Goal: Information Seeking & Learning: Learn about a topic

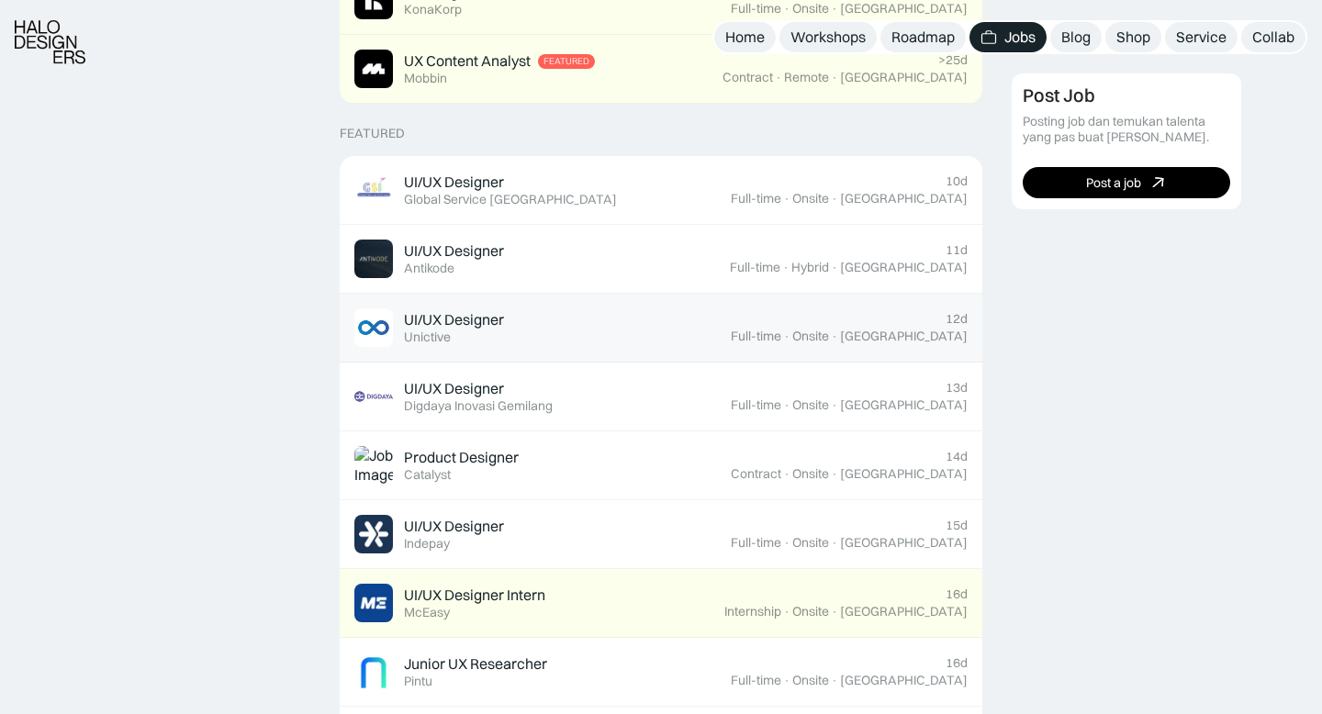
scroll to position [641, 0]
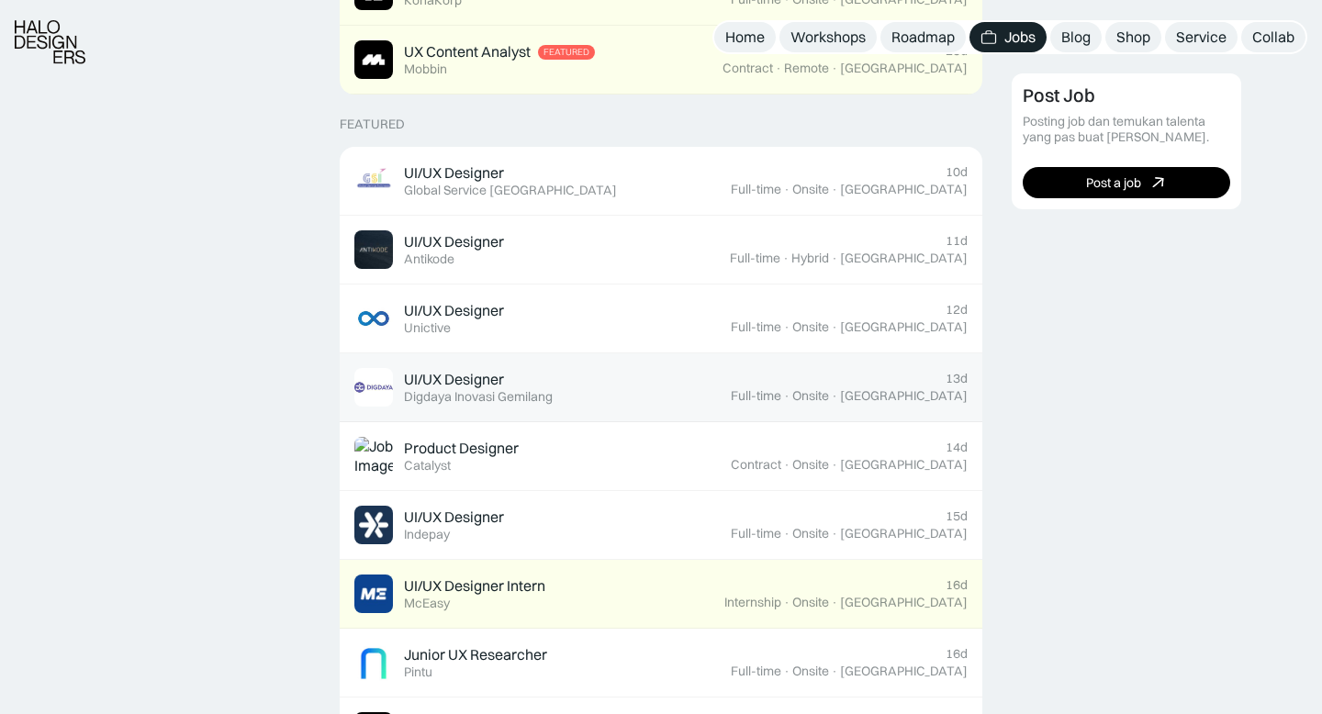
click at [591, 389] on div "UI/UX Designer Featured Digdaya Inovasi Gemilang" at bounding box center [542, 387] width 376 height 39
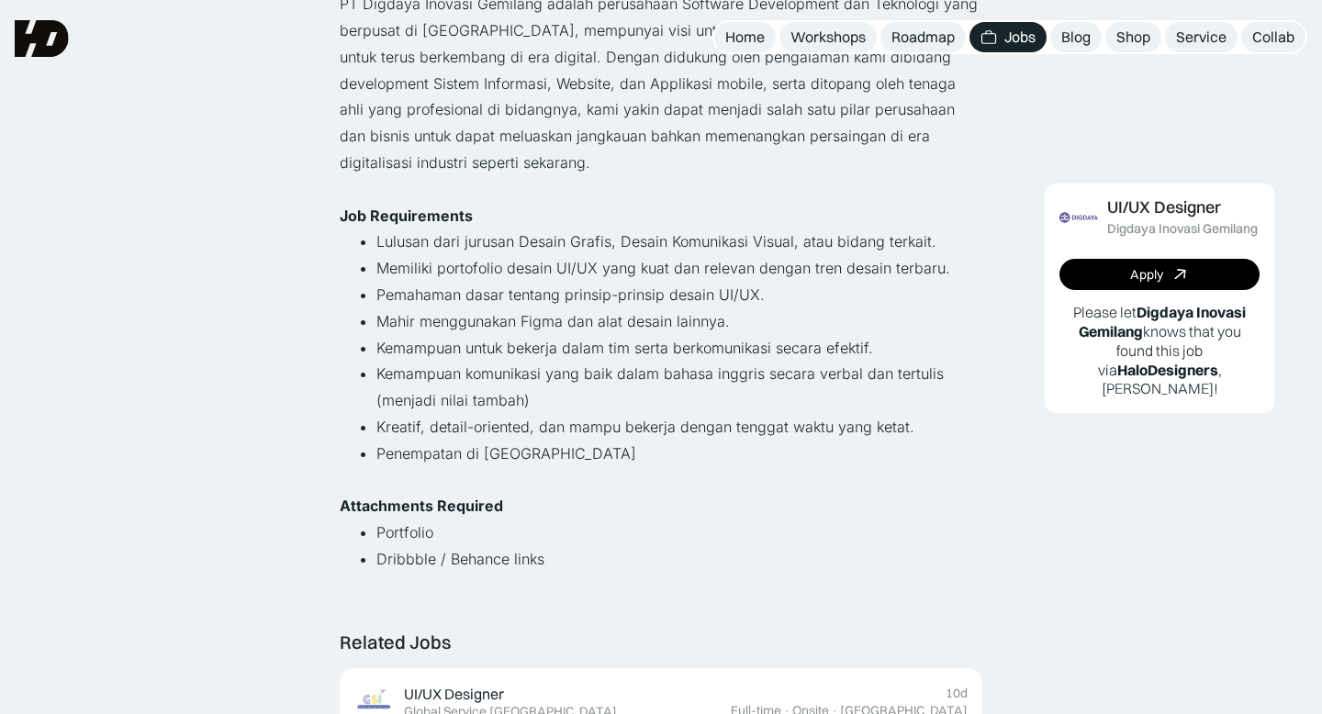
scroll to position [262, 0]
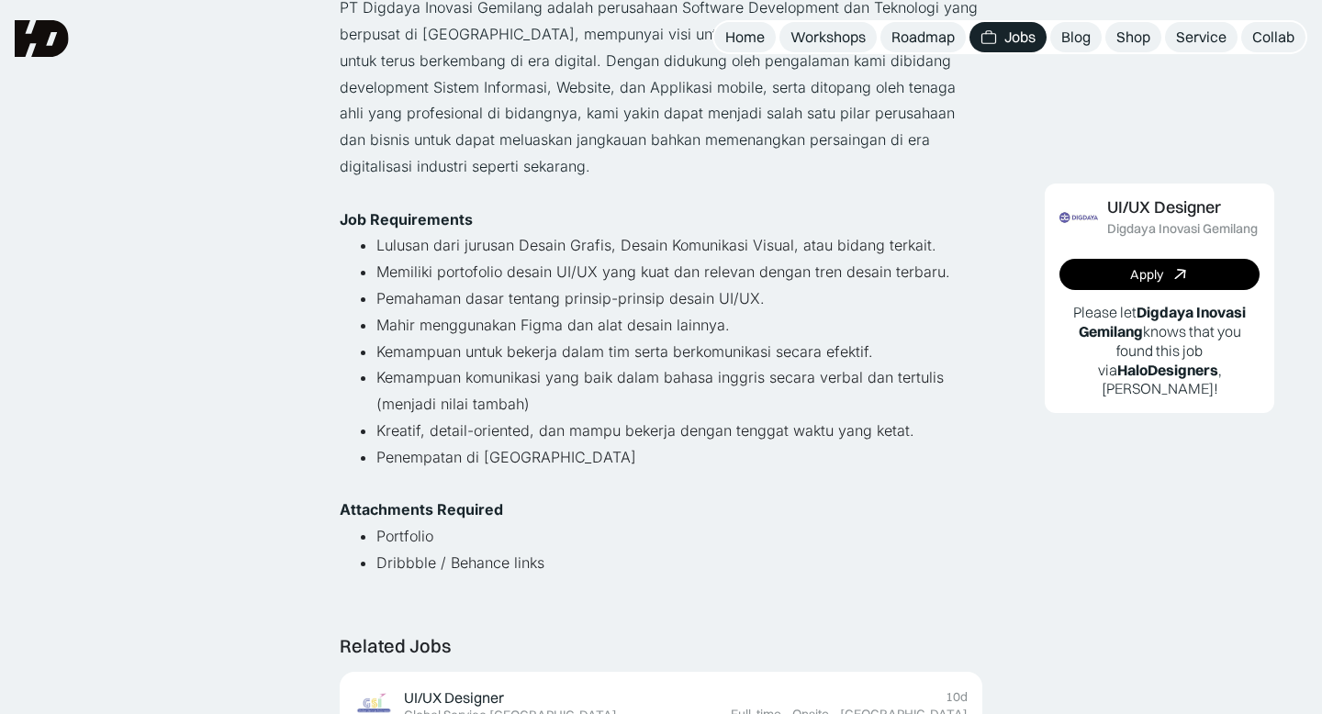
click at [395, 219] on strong "Job Requirements" at bounding box center [406, 219] width 133 height 18
copy strong "Job Requirements"
